Goal: Task Accomplishment & Management: Manage account settings

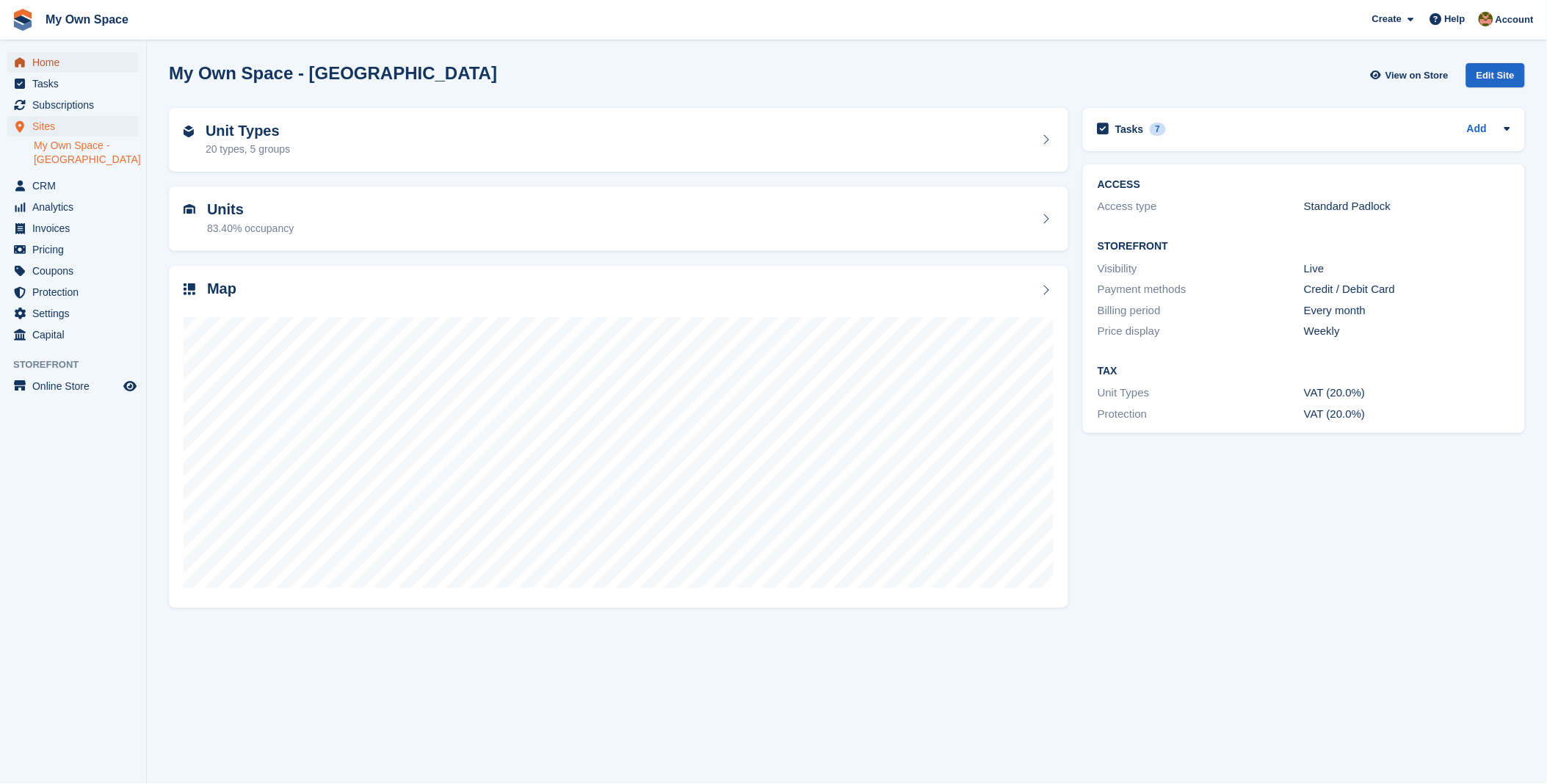
click at [49, 65] on span "Home" at bounding box center [76, 61] width 88 height 20
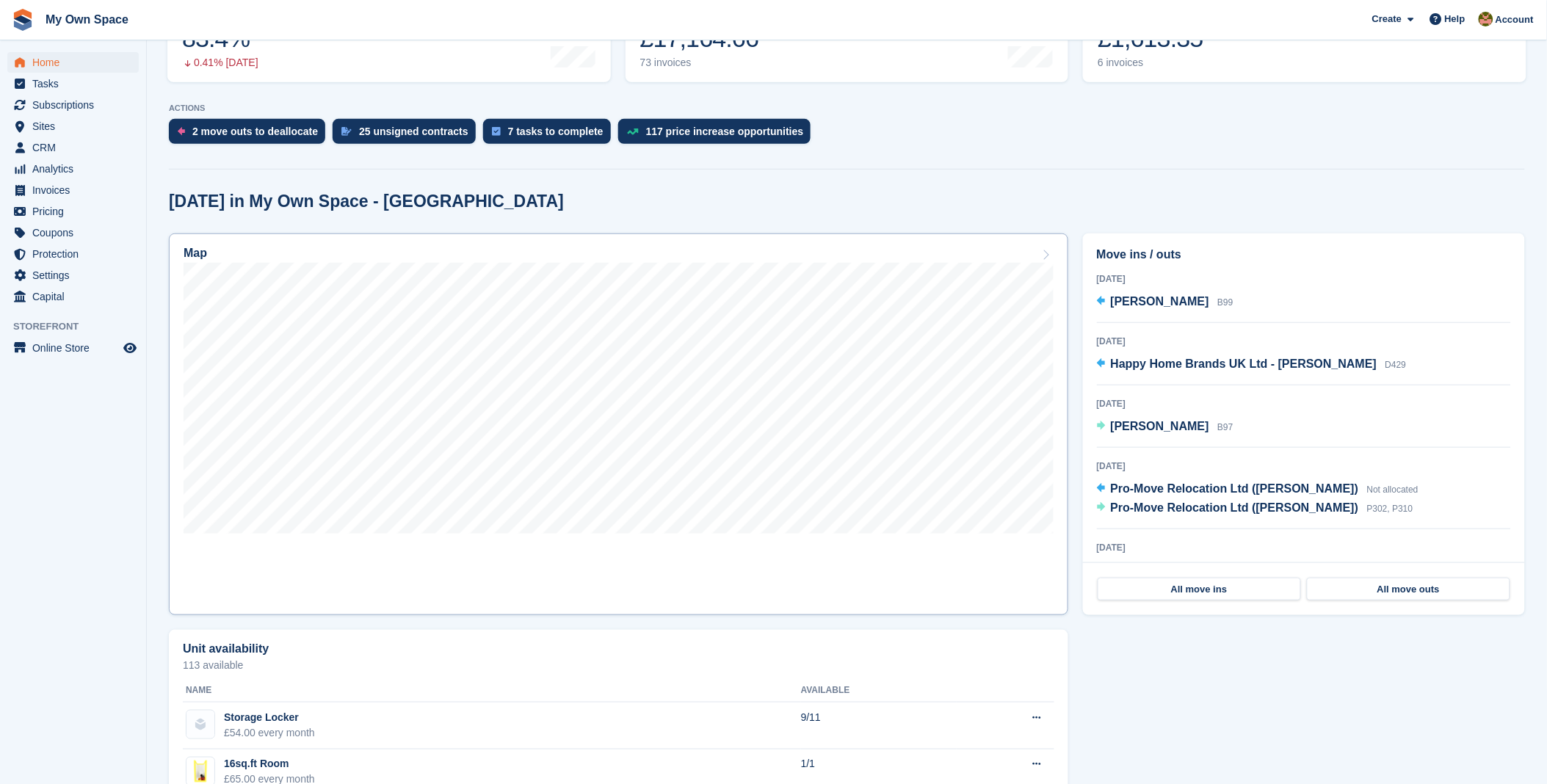
scroll to position [163, 0]
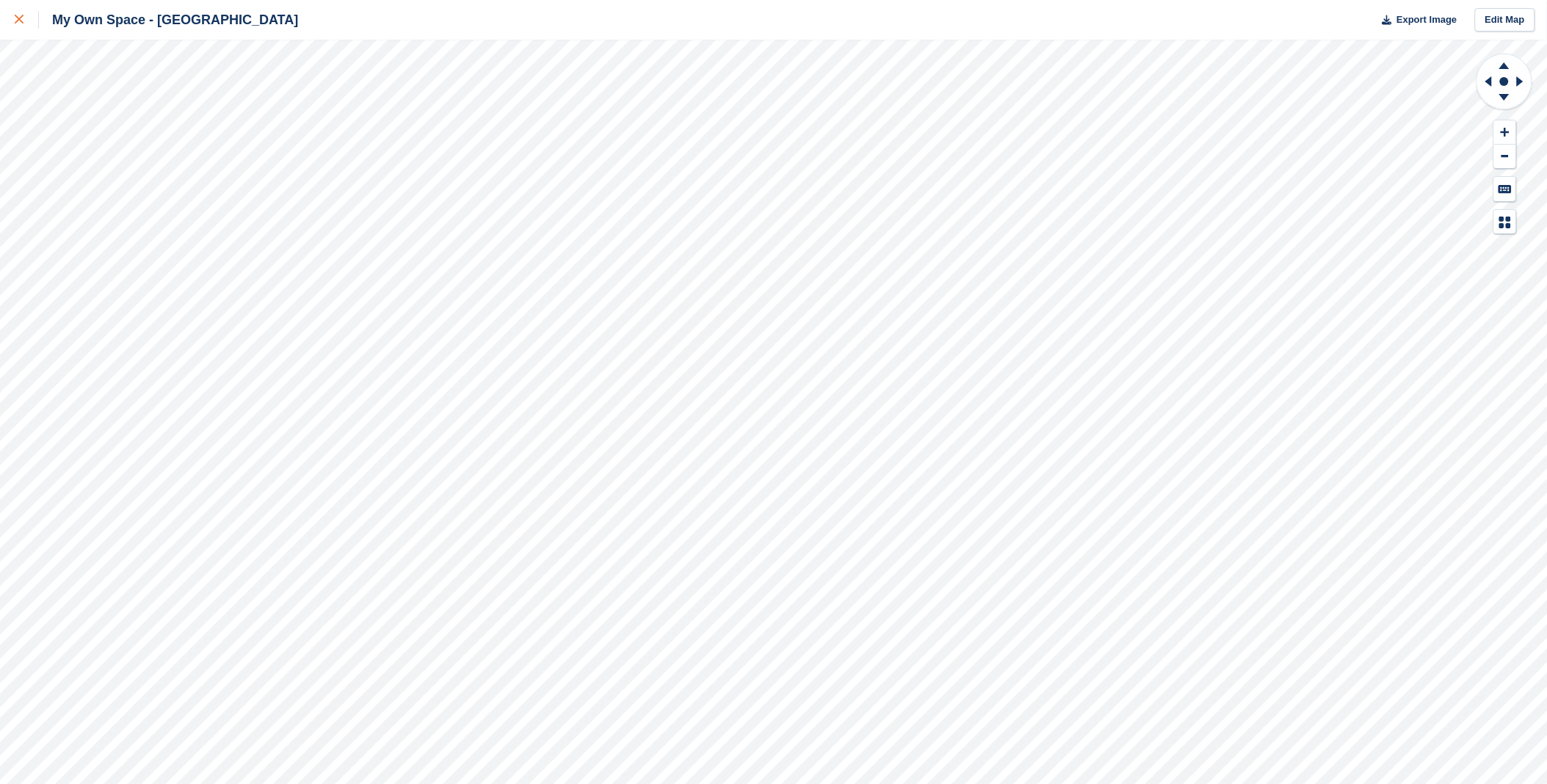
click at [29, 15] on div at bounding box center [27, 20] width 24 height 18
click at [4, 17] on link at bounding box center [19, 19] width 39 height 40
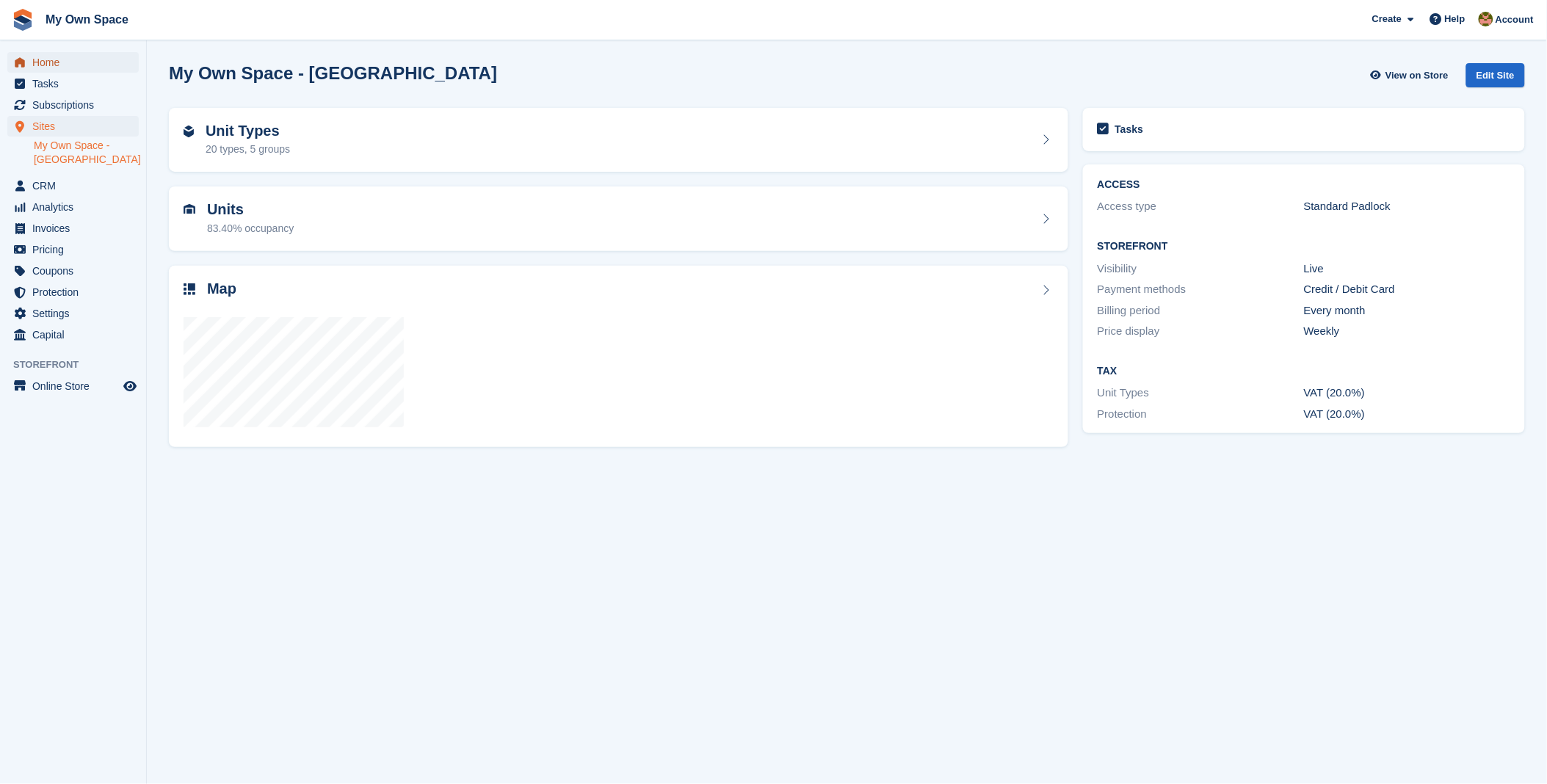
click at [53, 63] on span "Home" at bounding box center [76, 61] width 88 height 20
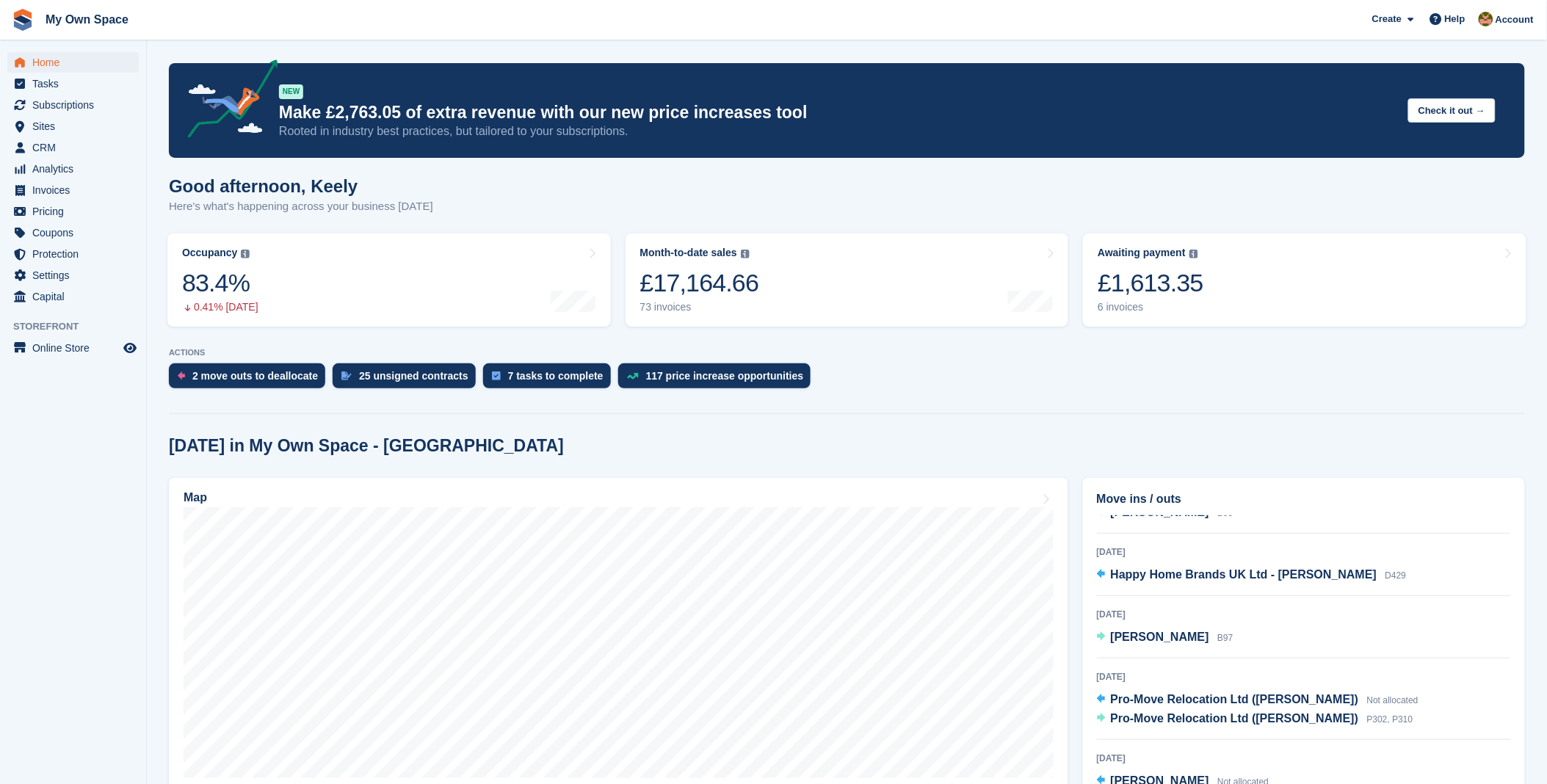
scroll to position [30, 0]
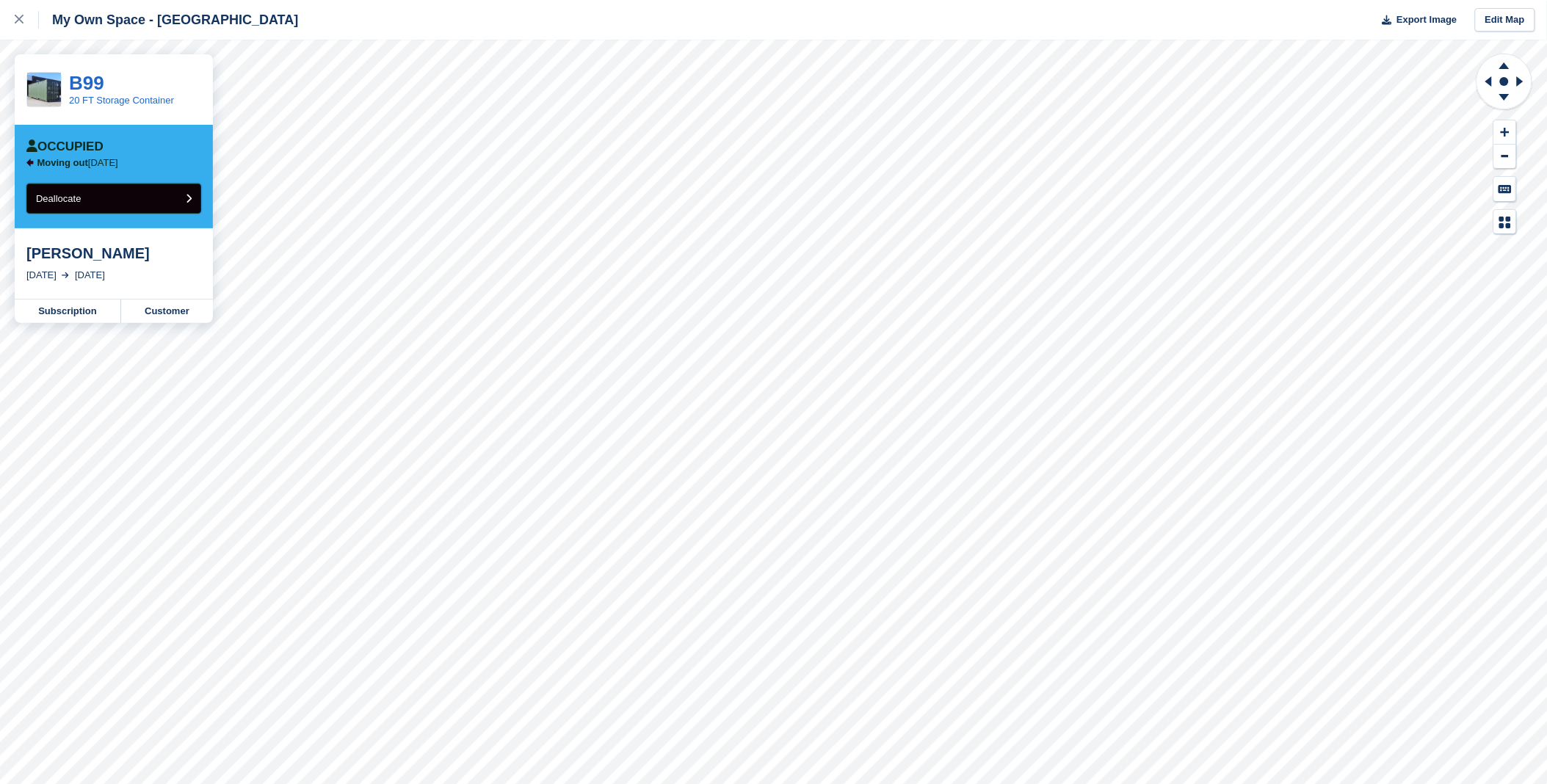
click at [136, 198] on button "Deallocate" at bounding box center [114, 198] width 175 height 30
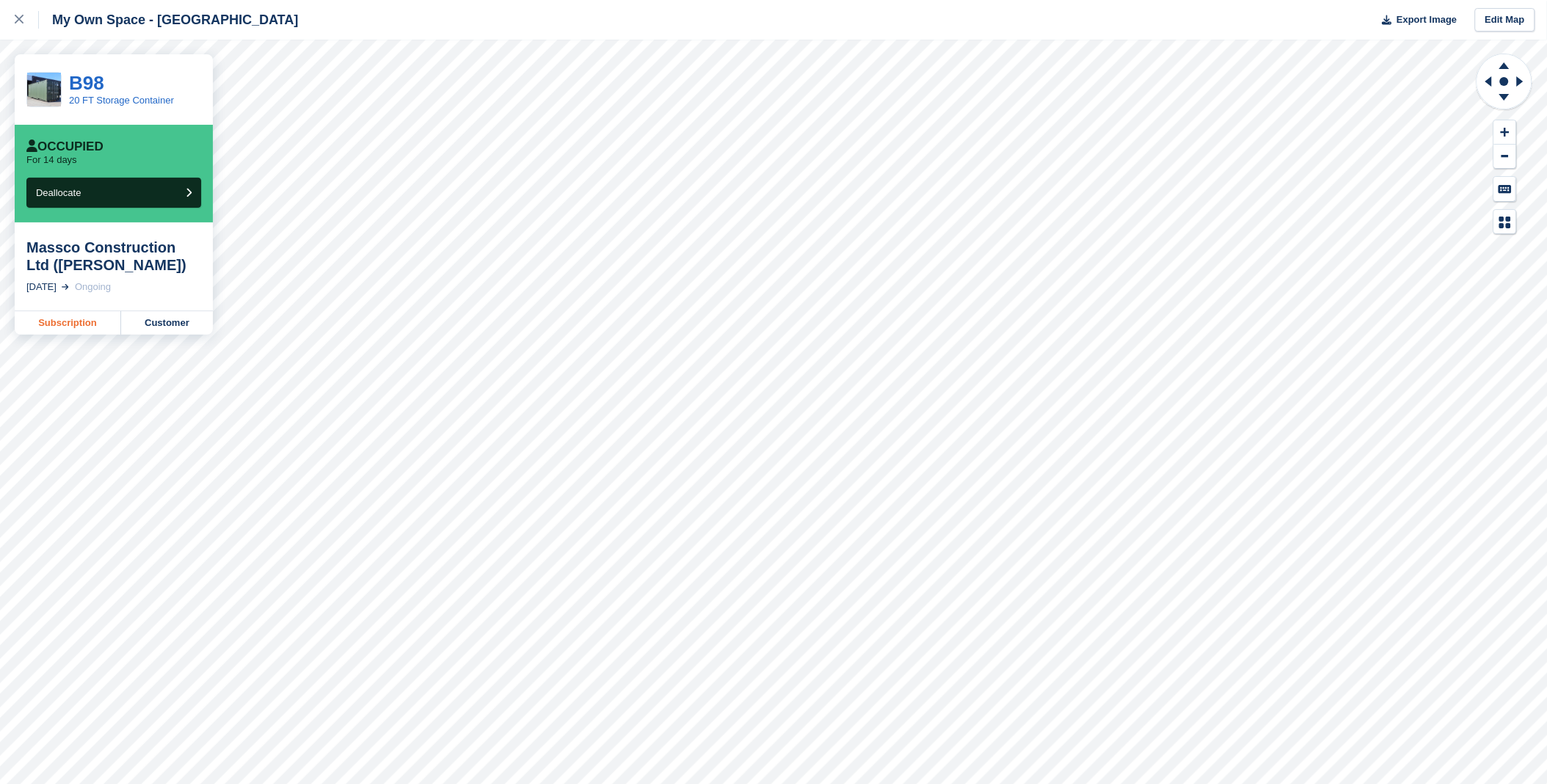
click at [61, 326] on link "Subscription" at bounding box center [68, 322] width 107 height 23
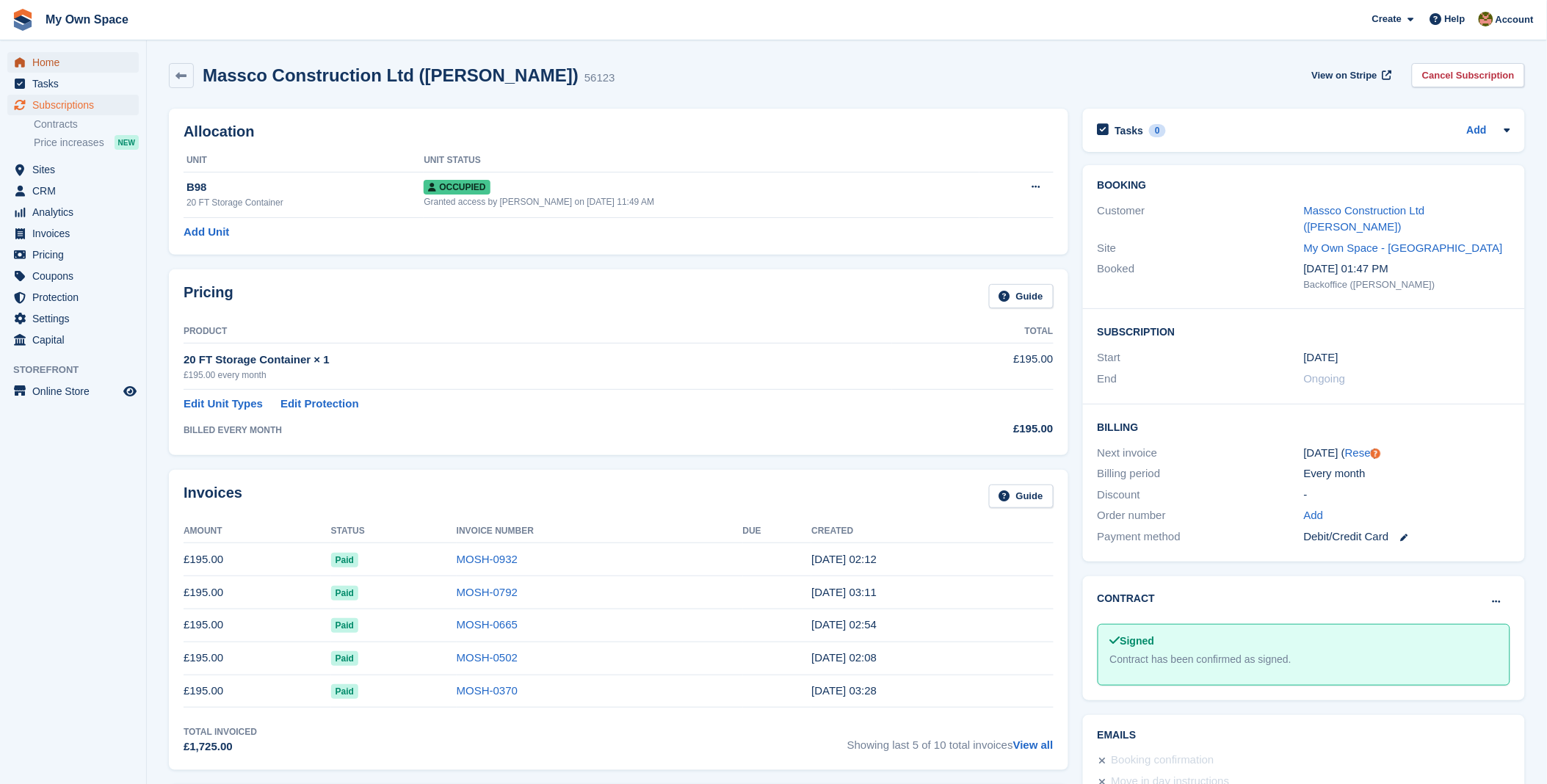
click at [65, 61] on span "Home" at bounding box center [76, 61] width 88 height 20
